Goal: Task Accomplishment & Management: Manage account settings

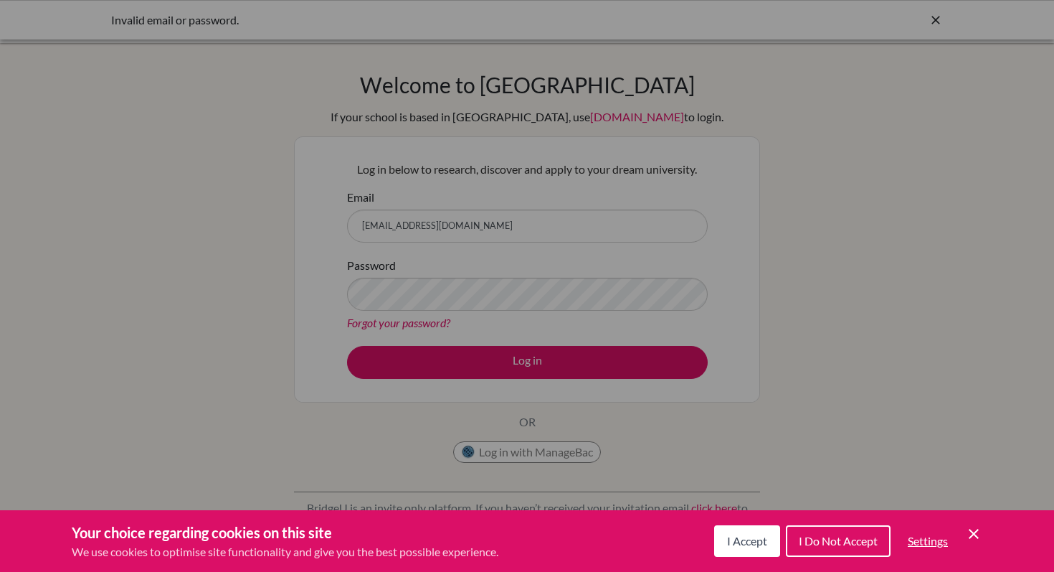
click at [723, 541] on button "I Accept" at bounding box center [747, 541] width 66 height 32
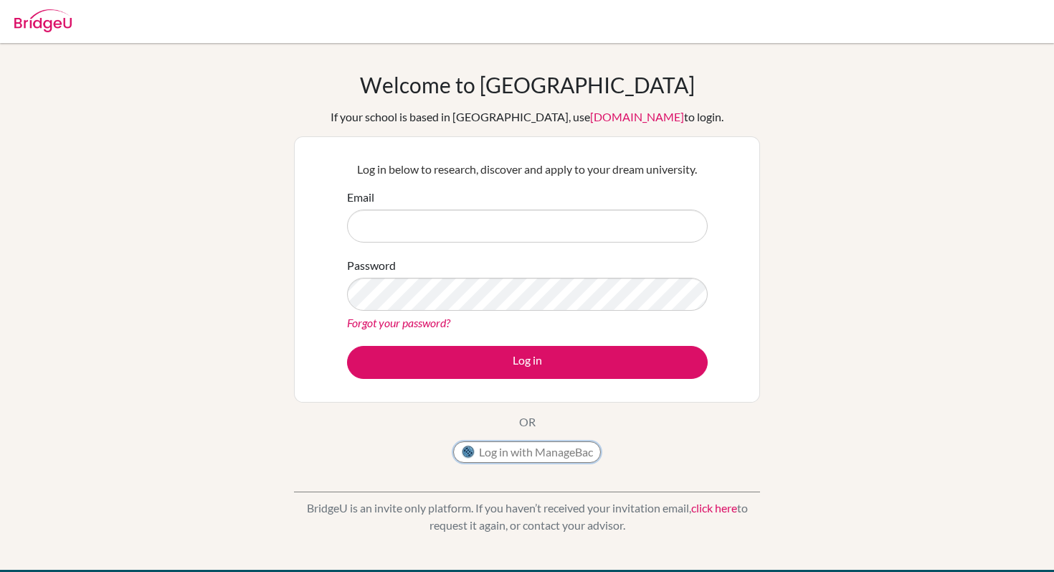
click at [521, 453] on button "Log in with ManageBac" at bounding box center [527, 452] width 148 height 22
type input "[EMAIL_ADDRESS][DOMAIN_NAME]"
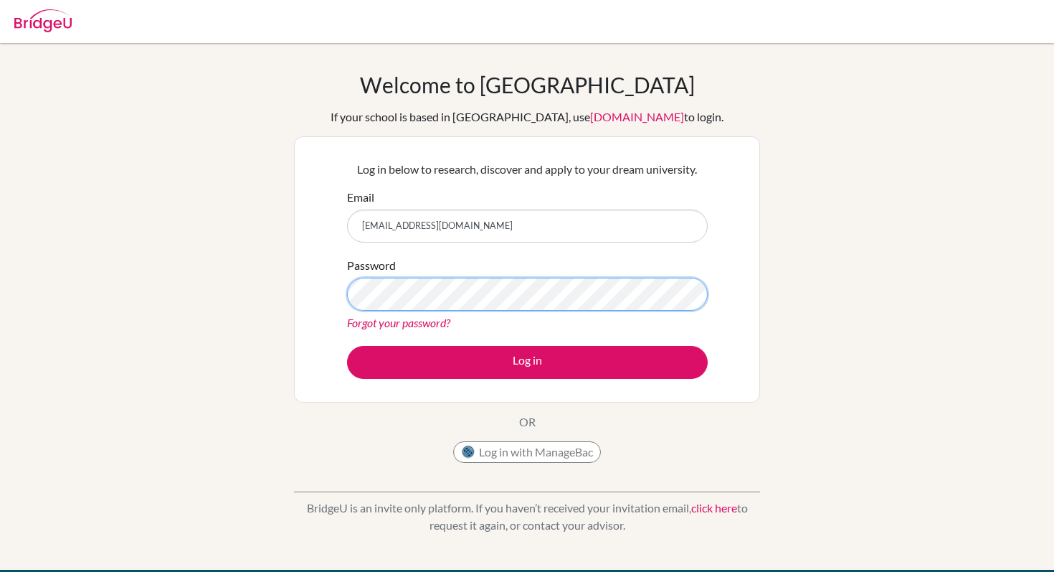
click at [347, 346] on button "Log in" at bounding box center [527, 362] width 361 height 33
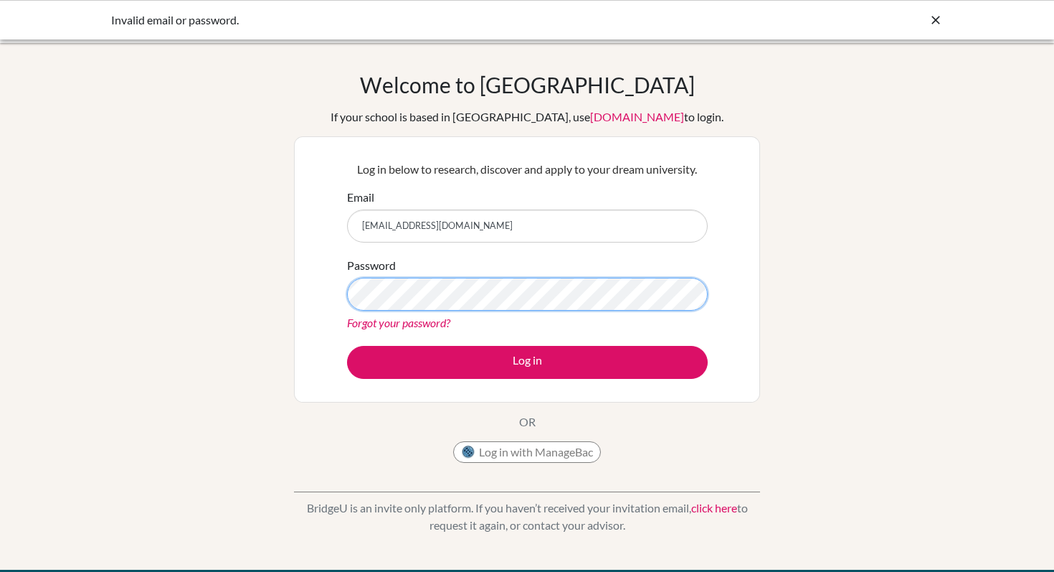
click at [347, 346] on button "Log in" at bounding box center [527, 362] width 361 height 33
click at [375, 321] on link "Forgot your password?" at bounding box center [398, 323] width 103 height 14
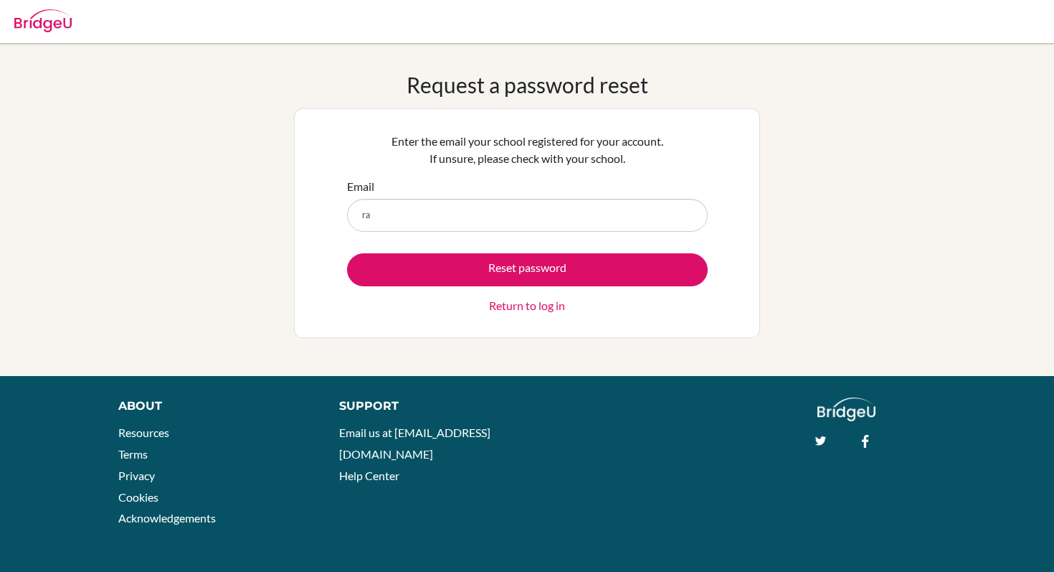
type input "[EMAIL_ADDRESS][DOMAIN_NAME]"
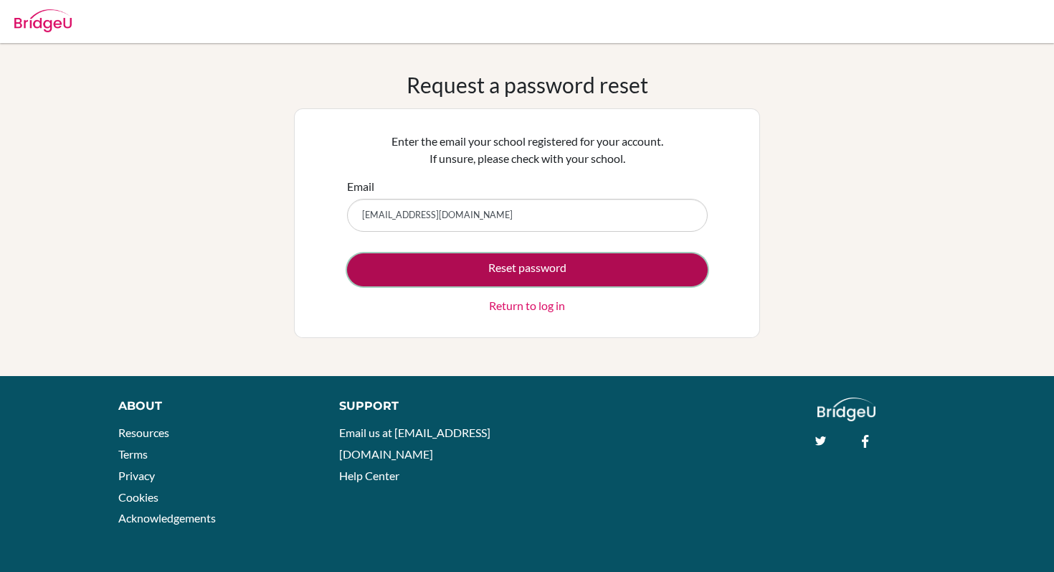
click at [493, 264] on button "Reset password" at bounding box center [527, 269] width 361 height 33
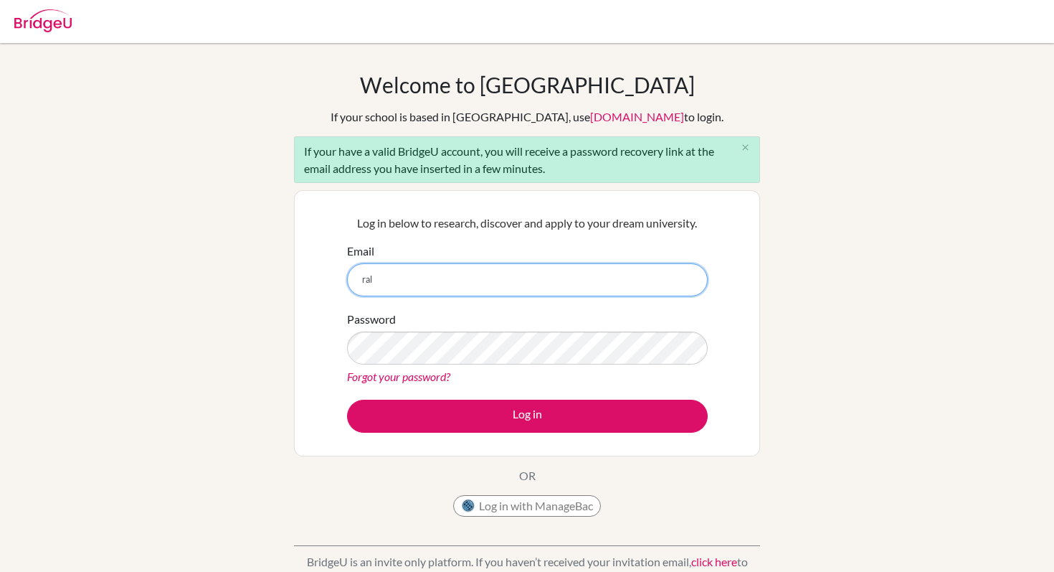
type input "[EMAIL_ADDRESS][DOMAIN_NAME]"
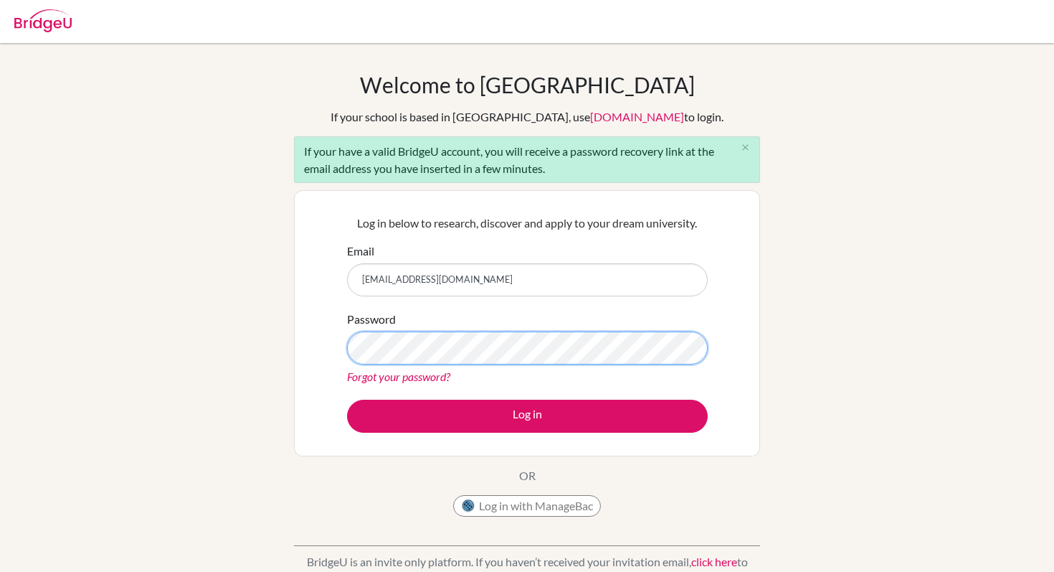
click at [347, 399] on button "Log in" at bounding box center [527, 415] width 361 height 33
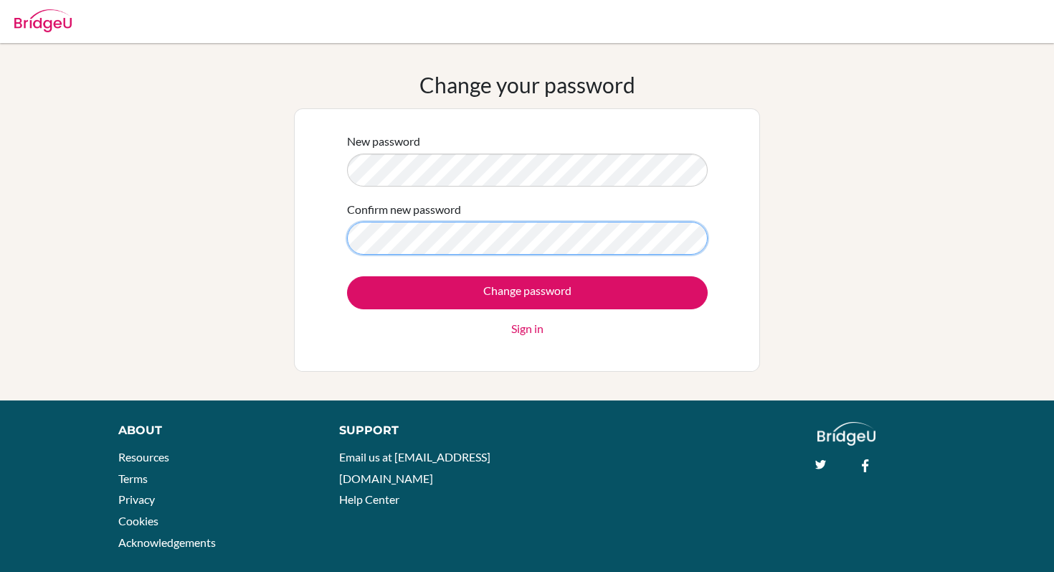
click at [347, 276] on input "Change password" at bounding box center [527, 292] width 361 height 33
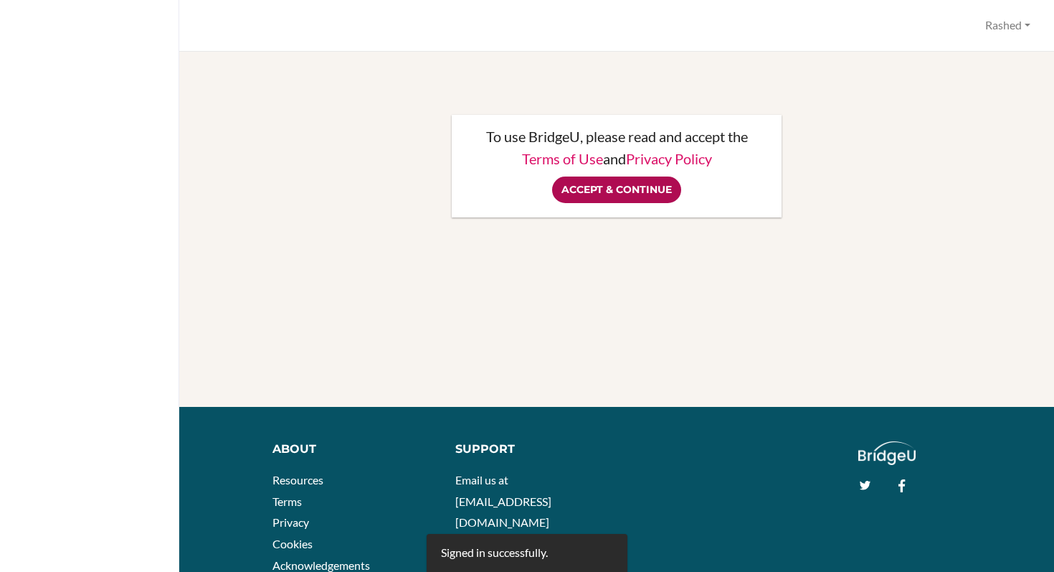
click at [653, 196] on input "Accept & Continue" at bounding box center [616, 189] width 129 height 27
